Goal: Entertainment & Leisure: Consume media (video, audio)

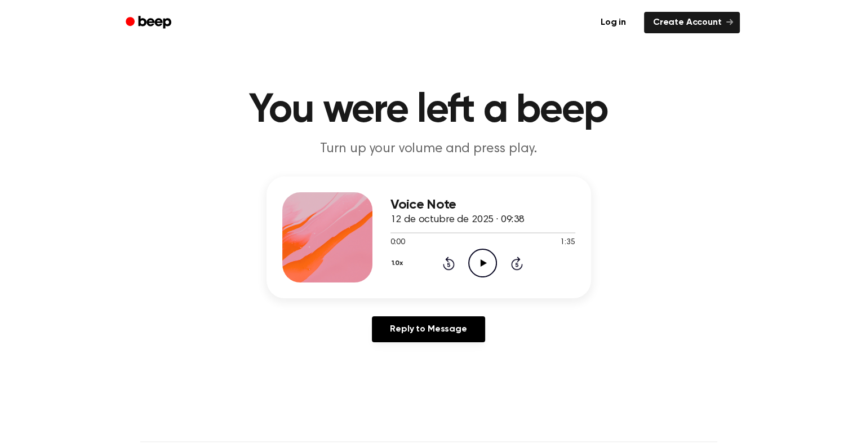
click at [494, 263] on icon "Play Audio" at bounding box center [482, 262] width 29 height 29
click at [478, 263] on icon "Pause Audio" at bounding box center [482, 262] width 29 height 29
click at [597, 221] on div "Voice Note 12 de octubre de 2025 · 09:38 0:04 1:35 Your browser does not suppor…" at bounding box center [429, 263] width 830 height 175
click at [488, 256] on icon "Play Audio" at bounding box center [482, 262] width 29 height 29
drag, startPoint x: 394, startPoint y: 205, endPoint x: 445, endPoint y: 206, distance: 50.2
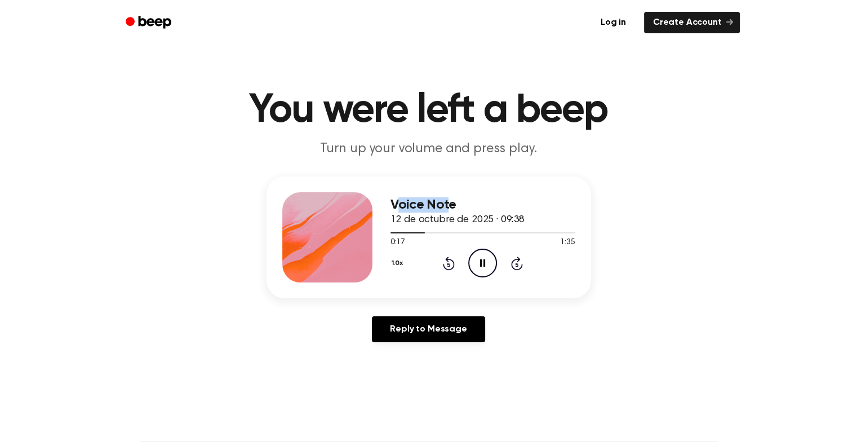
click at [445, 206] on h3 "Voice Note" at bounding box center [482, 204] width 185 height 15
click at [604, 223] on div "Voice Note 12 de octubre de 2025 · 09:38 0:18 1:35 Your browser does not suppor…" at bounding box center [429, 263] width 830 height 175
drag, startPoint x: 523, startPoint y: 219, endPoint x: 389, endPoint y: 214, distance: 133.6
click at [389, 214] on div "Voice Note 12 de octubre de 2025 · 09:38 0:21 1:35 Your browser does not suppor…" at bounding box center [428, 237] width 325 height 122
click at [446, 220] on span "12 de octubre de 2025 · 09:38" at bounding box center [457, 220] width 134 height 10
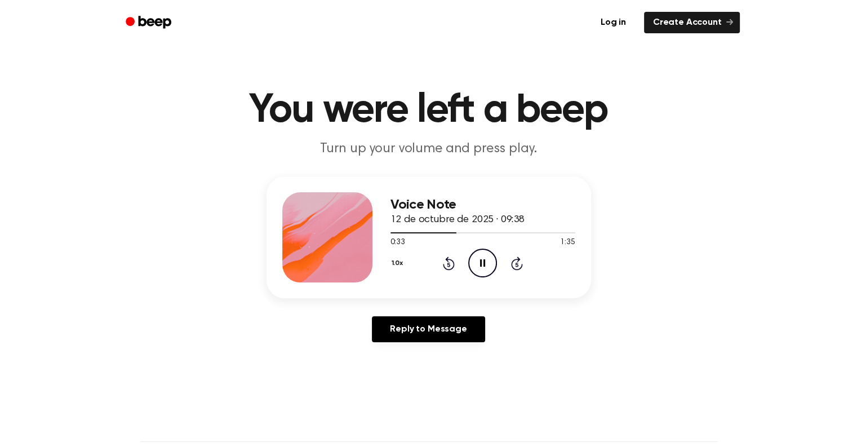
click at [621, 185] on div "Voice Note 12 de octubre de 2025 · 09:38 0:33 1:35 Your browser does not suppor…" at bounding box center [429, 263] width 830 height 175
click at [532, 154] on p "Turn up your volume and press play." at bounding box center [428, 149] width 433 height 19
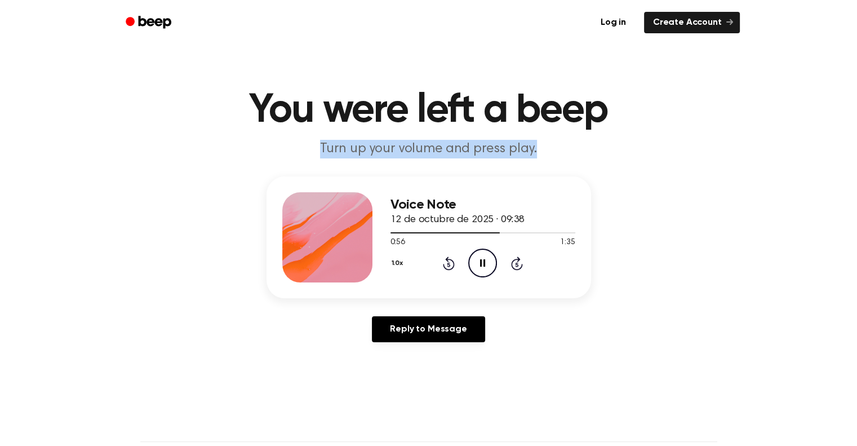
click at [532, 154] on p "Turn up your volume and press play." at bounding box center [428, 149] width 433 height 19
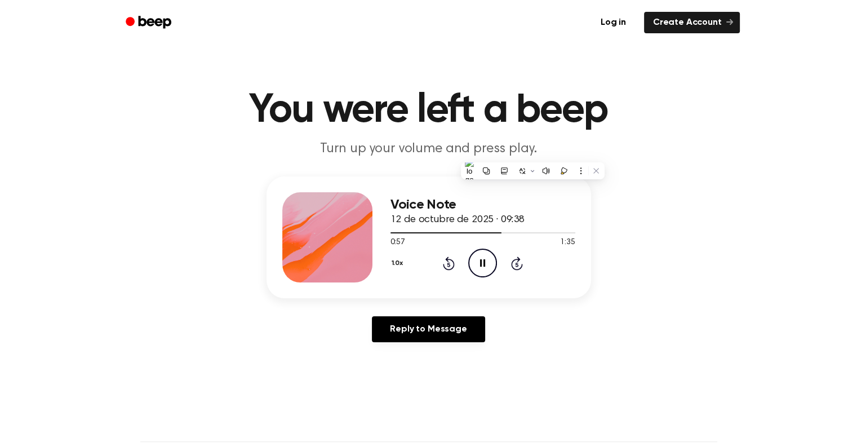
click at [541, 112] on h1 "You were left a beep" at bounding box center [428, 110] width 577 height 41
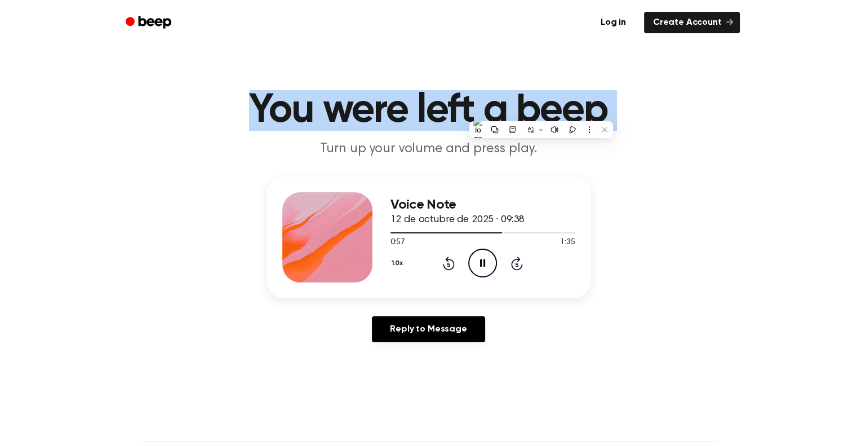
click at [541, 112] on h1 "You were left a beep" at bounding box center [428, 110] width 577 height 41
click at [558, 117] on h1 "You were left a beep" at bounding box center [428, 110] width 577 height 41
